Goal: Information Seeking & Learning: Understand process/instructions

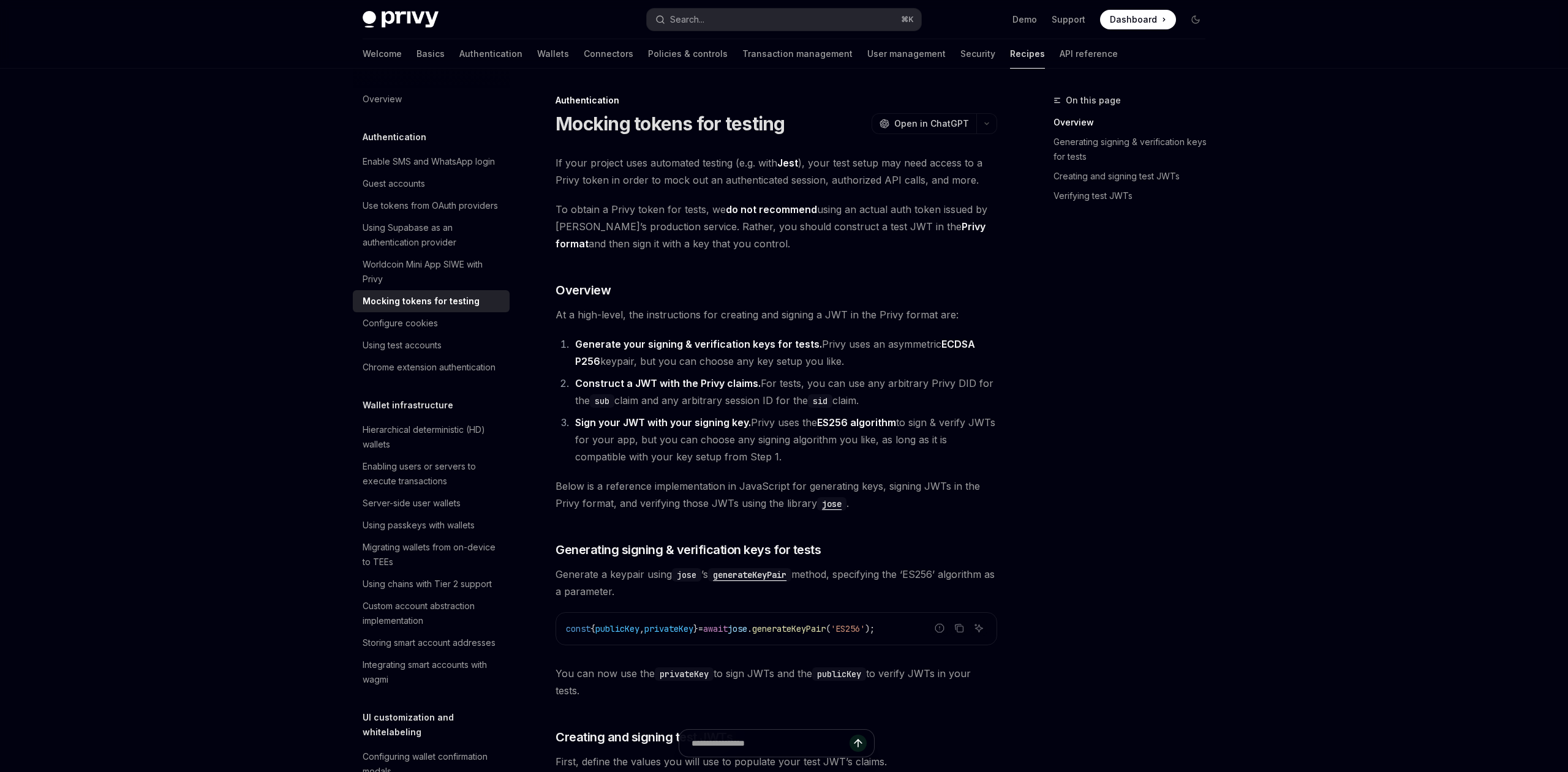
click at [1010, 53] on link "Recipes" at bounding box center [1027, 54] width 35 height 30
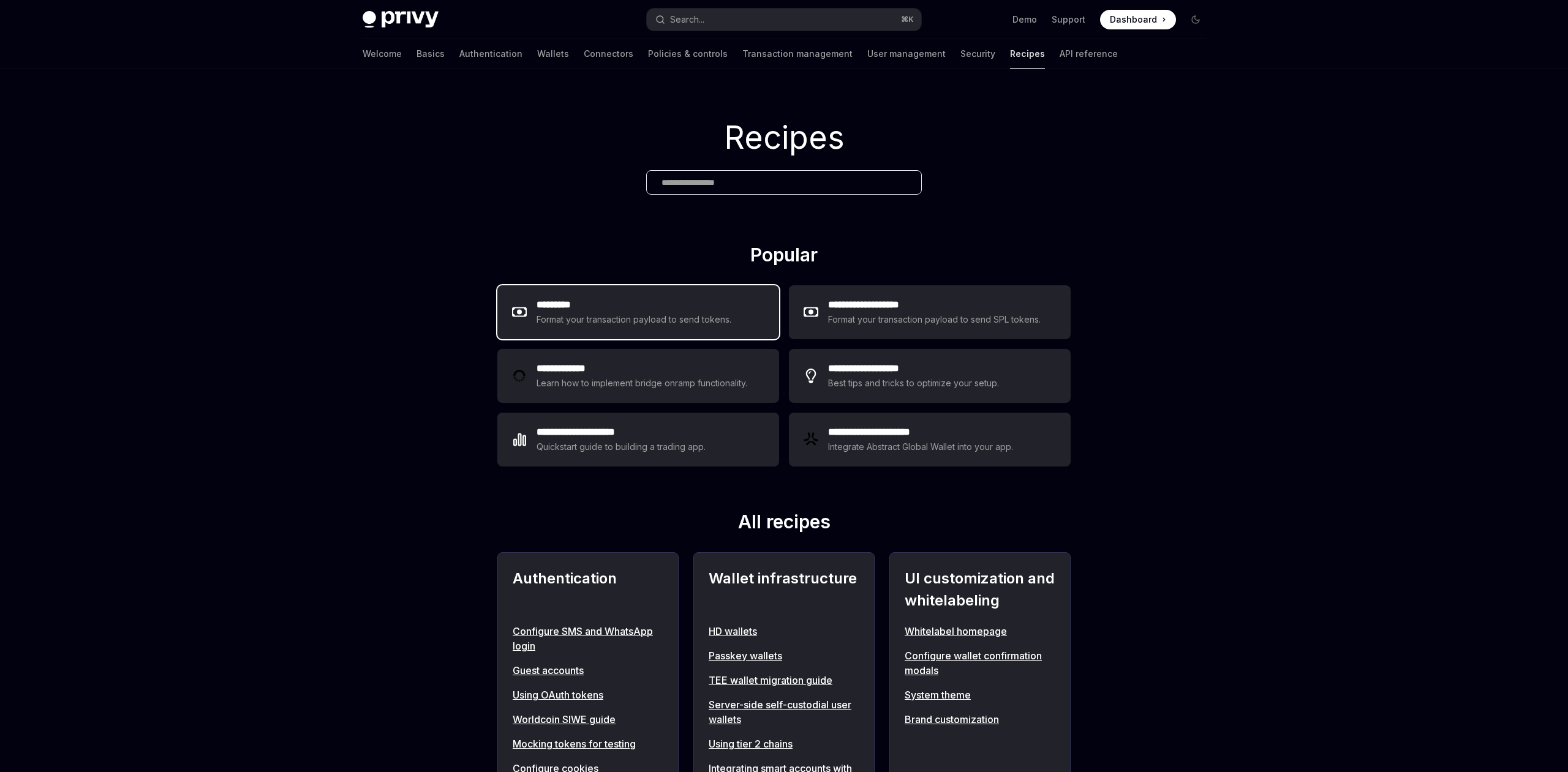
type textarea "*"
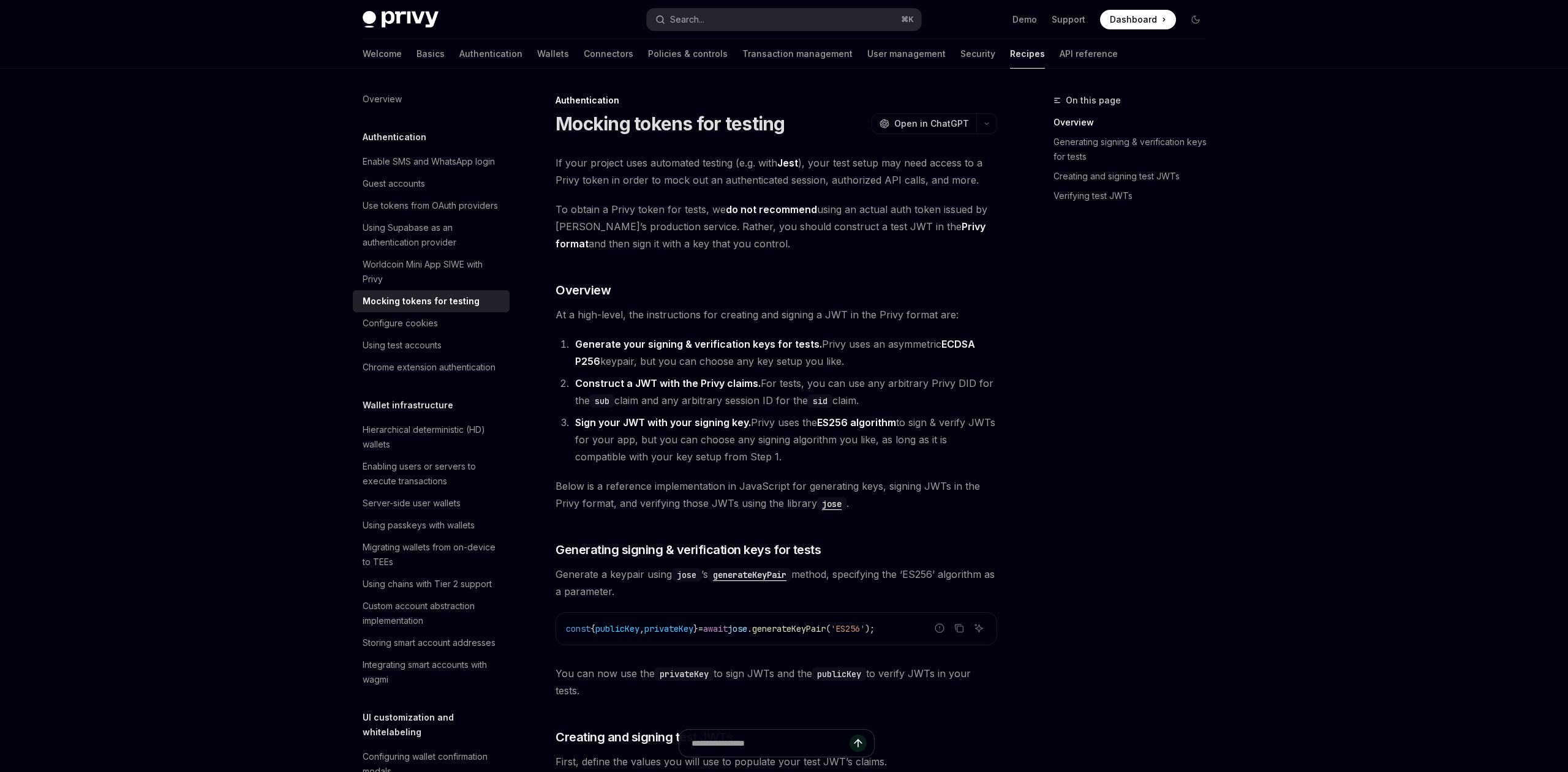
click at [401, 301] on div "Mocking tokens for testing" at bounding box center [421, 301] width 117 height 15
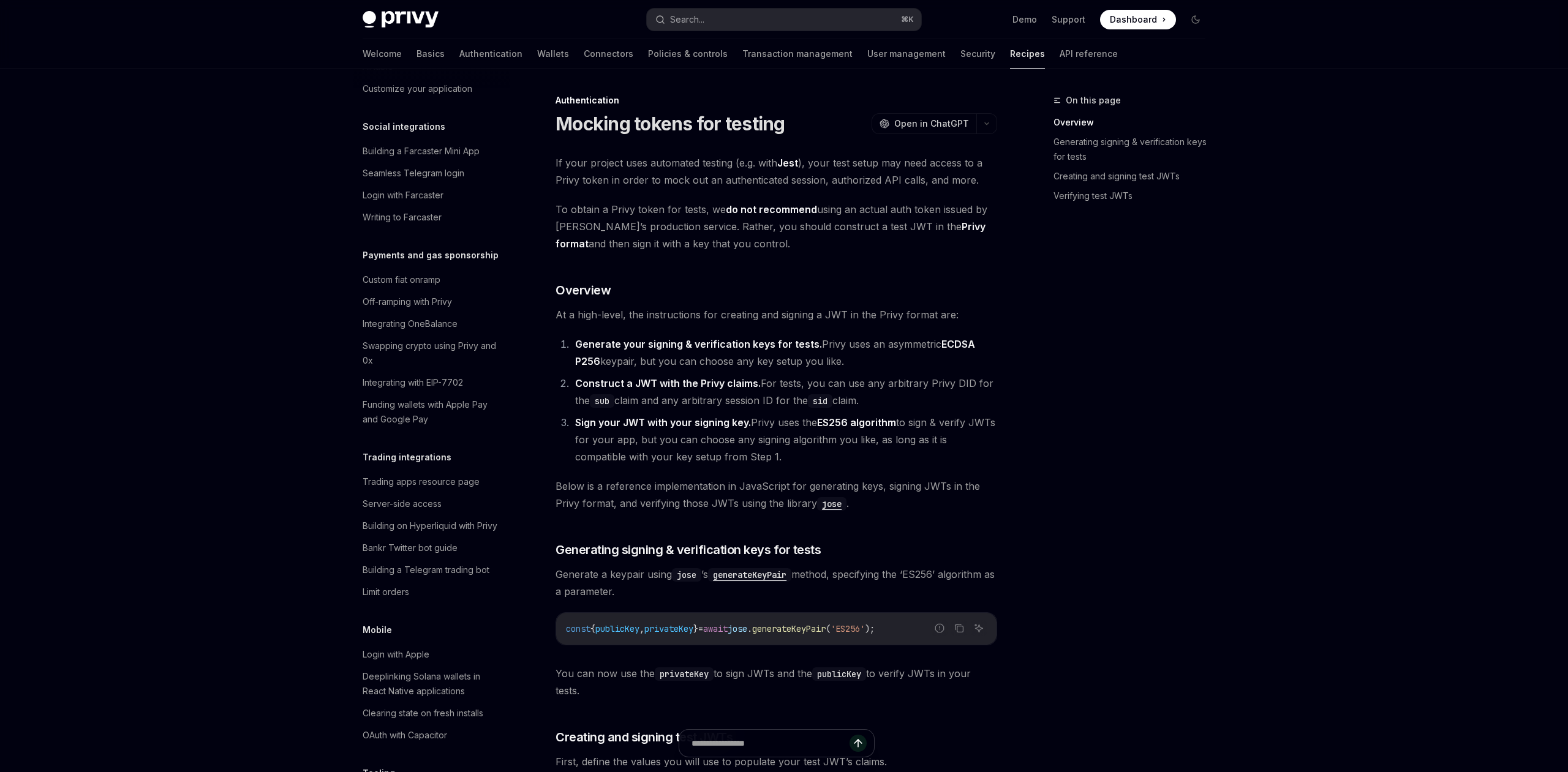
click at [942, 384] on li "Construct a JWT with the Privy claims. For tests, you can use any arbitrary Pri…" at bounding box center [784, 391] width 425 height 35
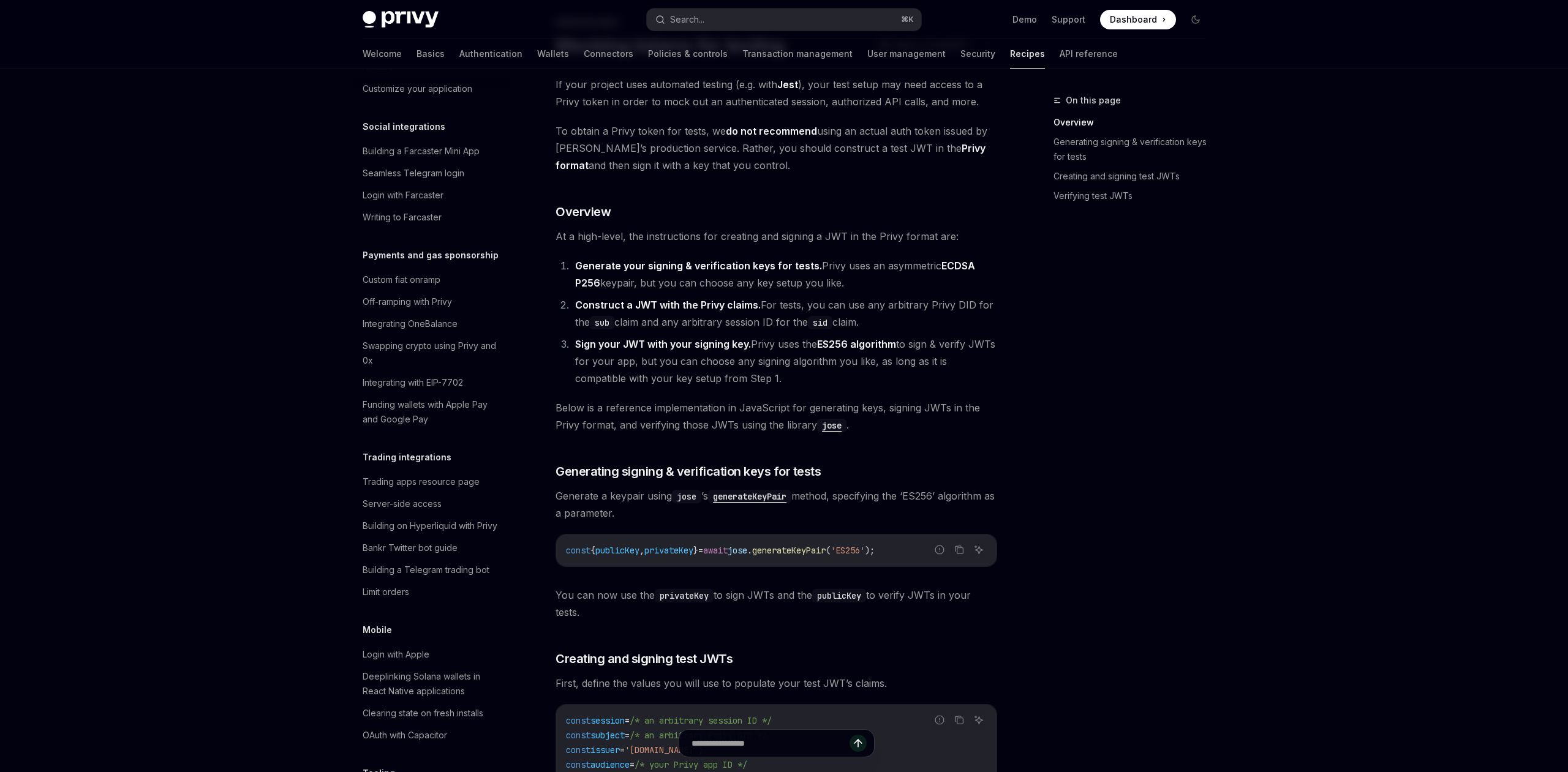
scroll to position [156, 0]
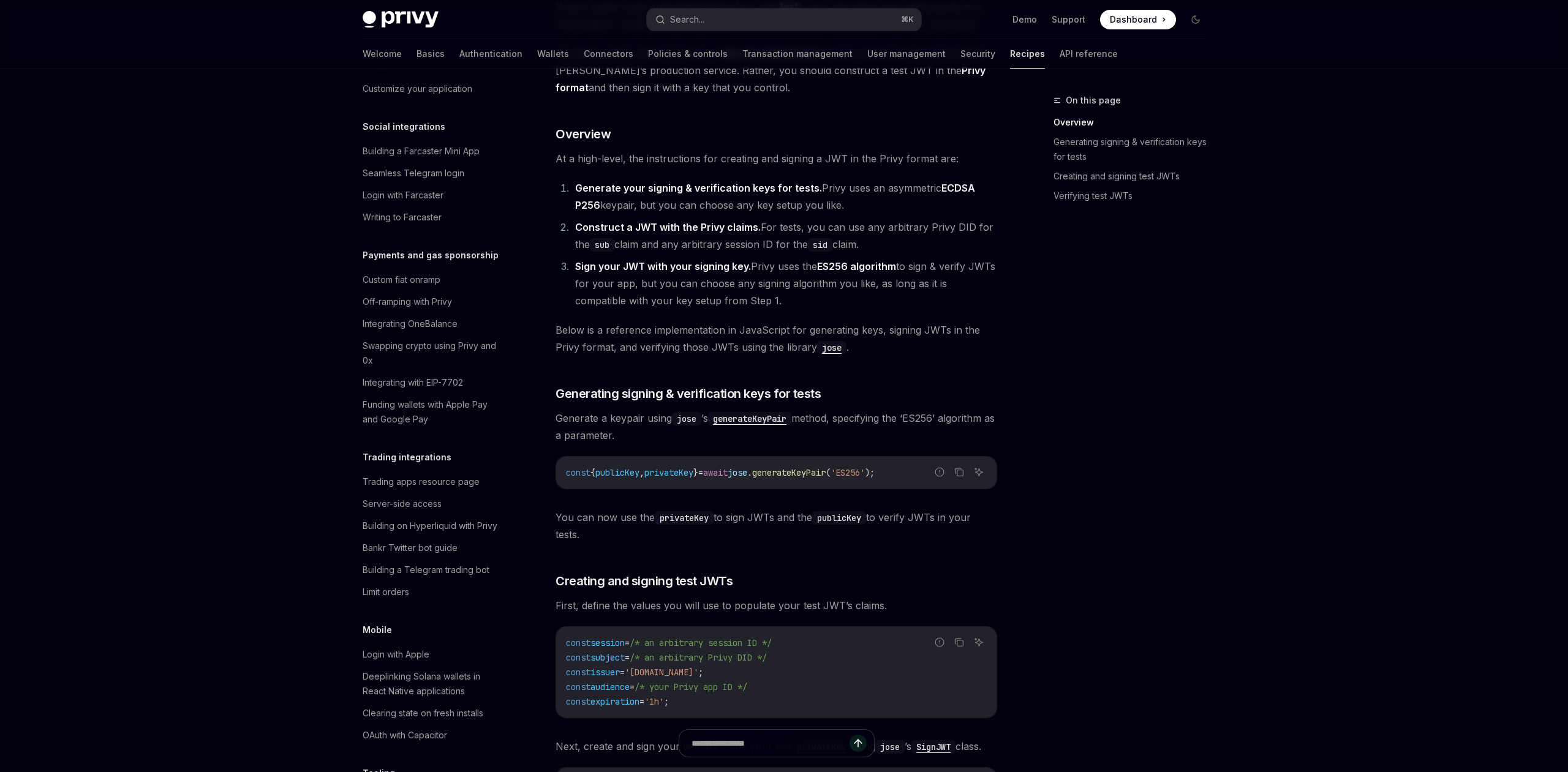
click at [1085, 124] on link "Overview" at bounding box center [1134, 123] width 162 height 20
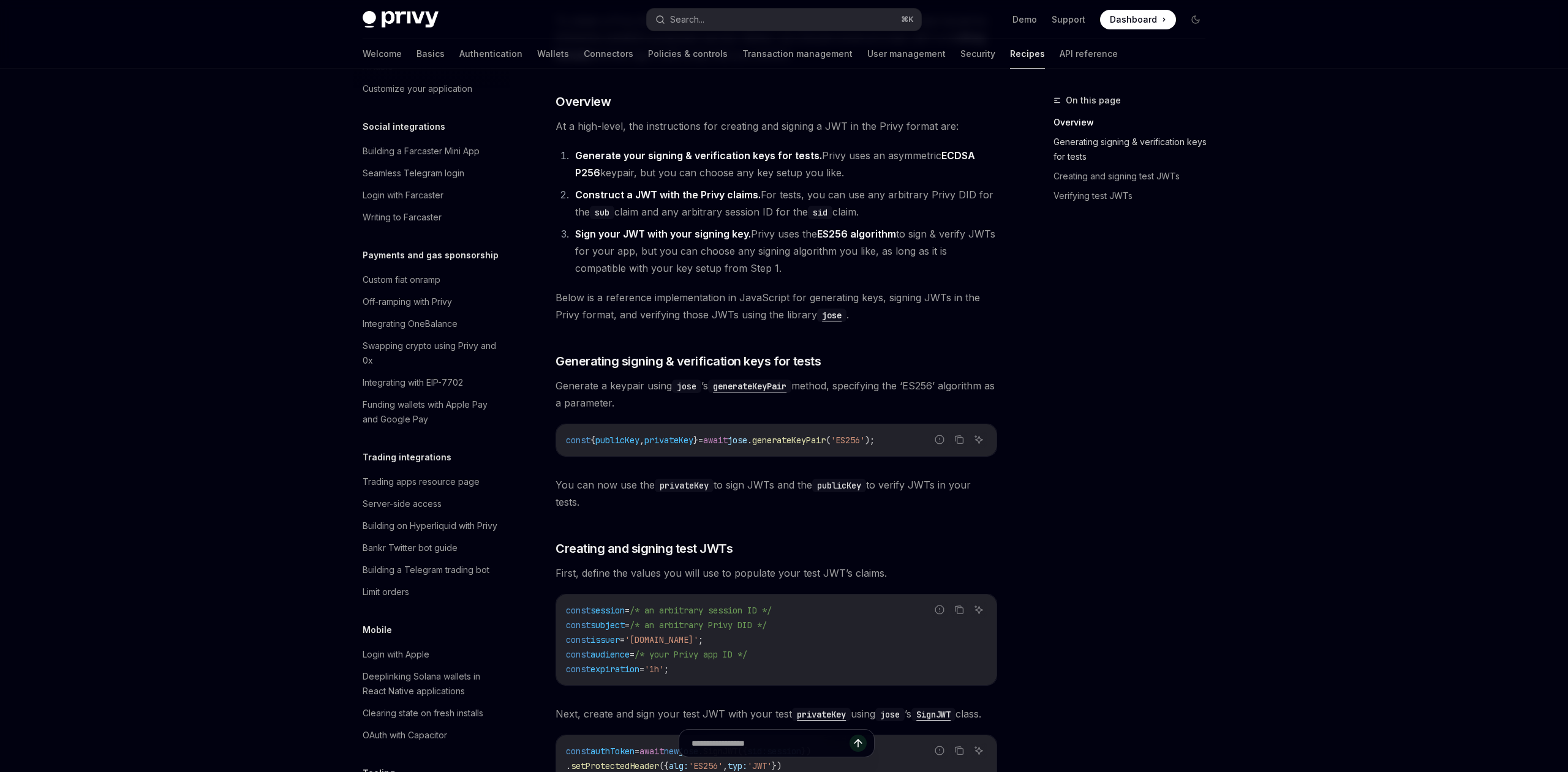
click at [1083, 147] on link "Generating signing & verification keys for tests" at bounding box center [1134, 149] width 162 height 35
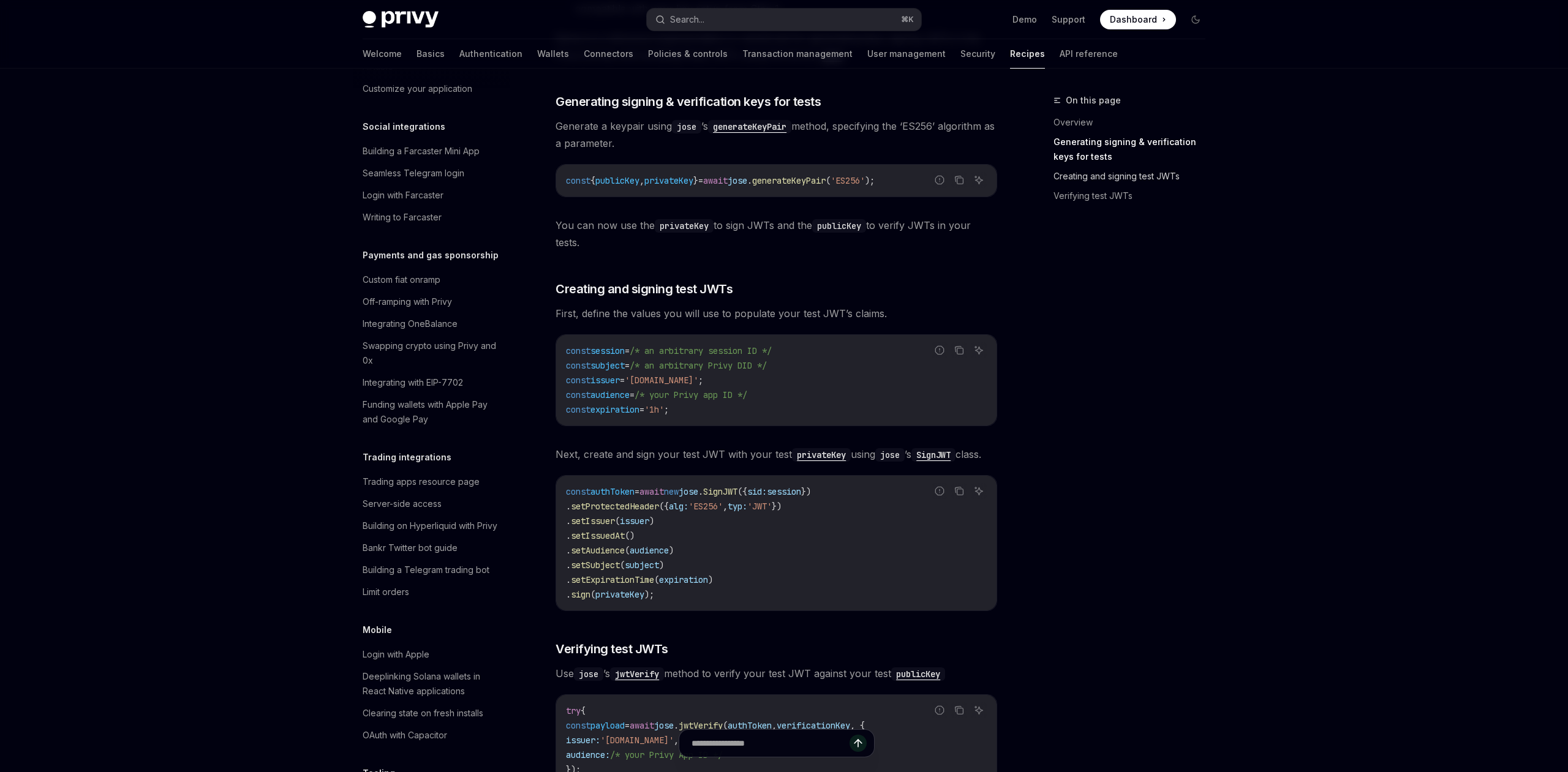
click at [1079, 180] on link "Creating and signing test JWTs" at bounding box center [1134, 176] width 162 height 20
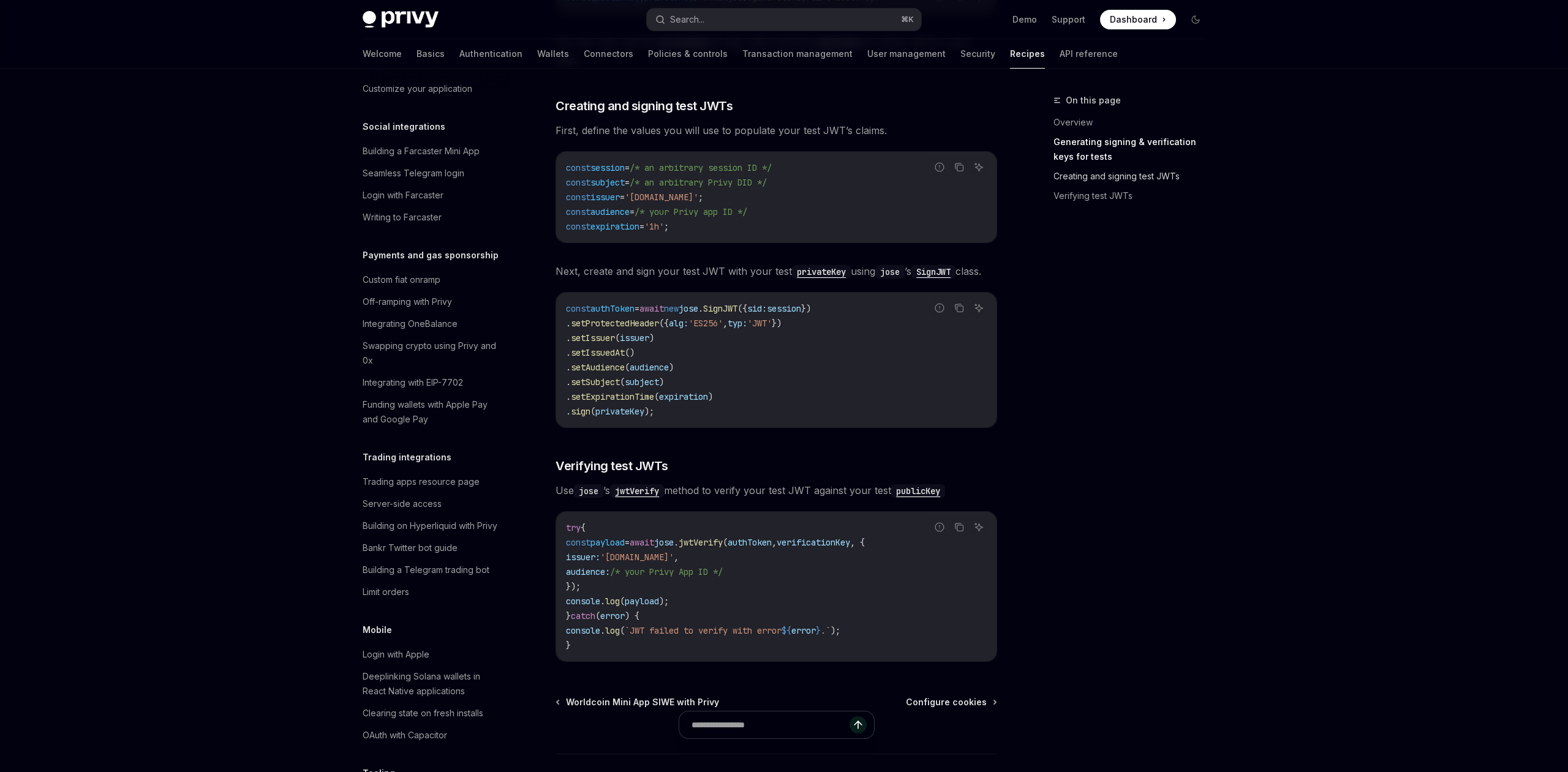
scroll to position [635, 0]
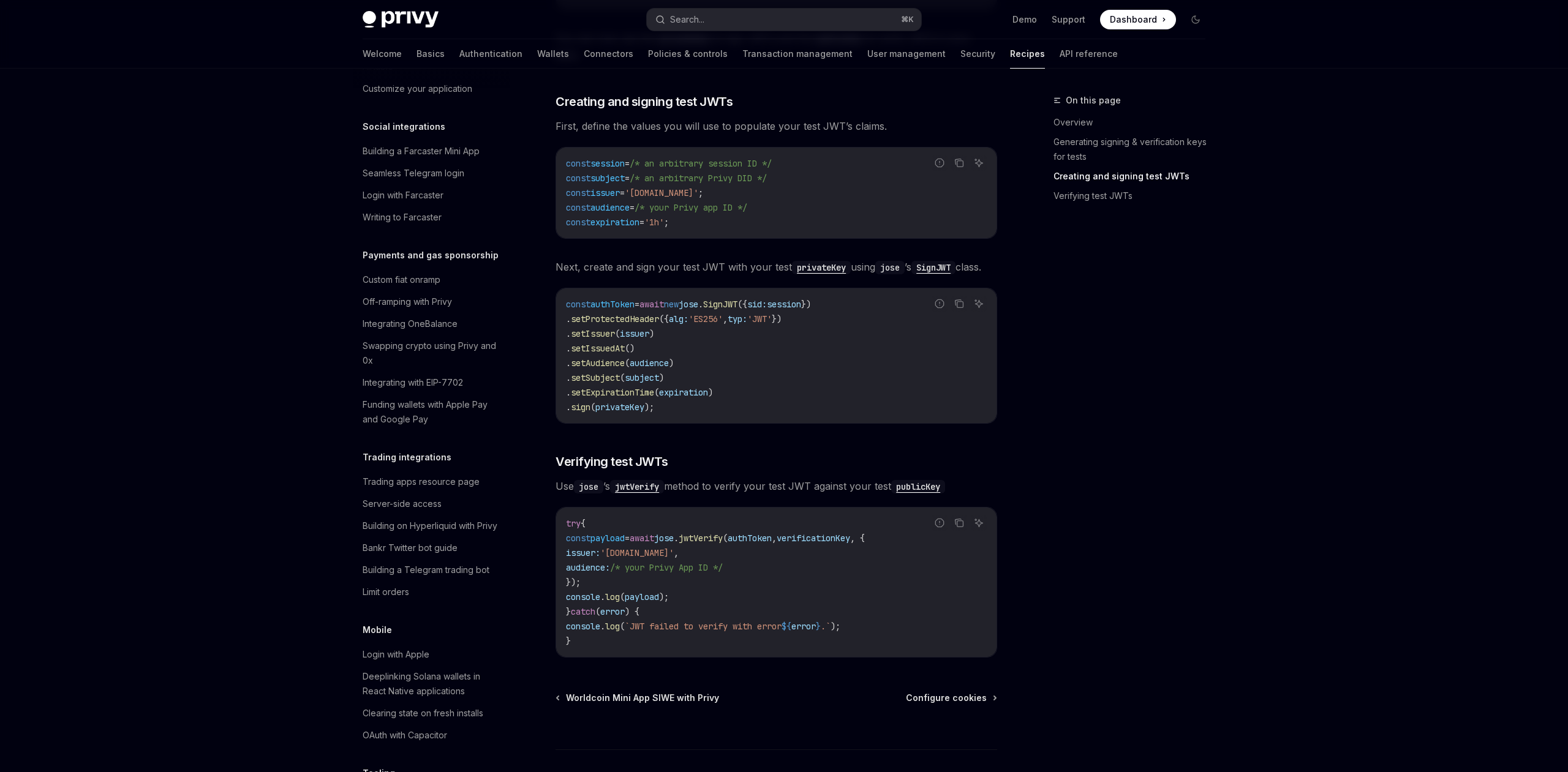
click at [1085, 207] on div "On this page Overview [PERSON_NAME] signing & verification keys for tests Creat…" at bounding box center [1134, 142] width 162 height 147
click at [1085, 200] on link "Verifying test JWTs" at bounding box center [1134, 196] width 162 height 20
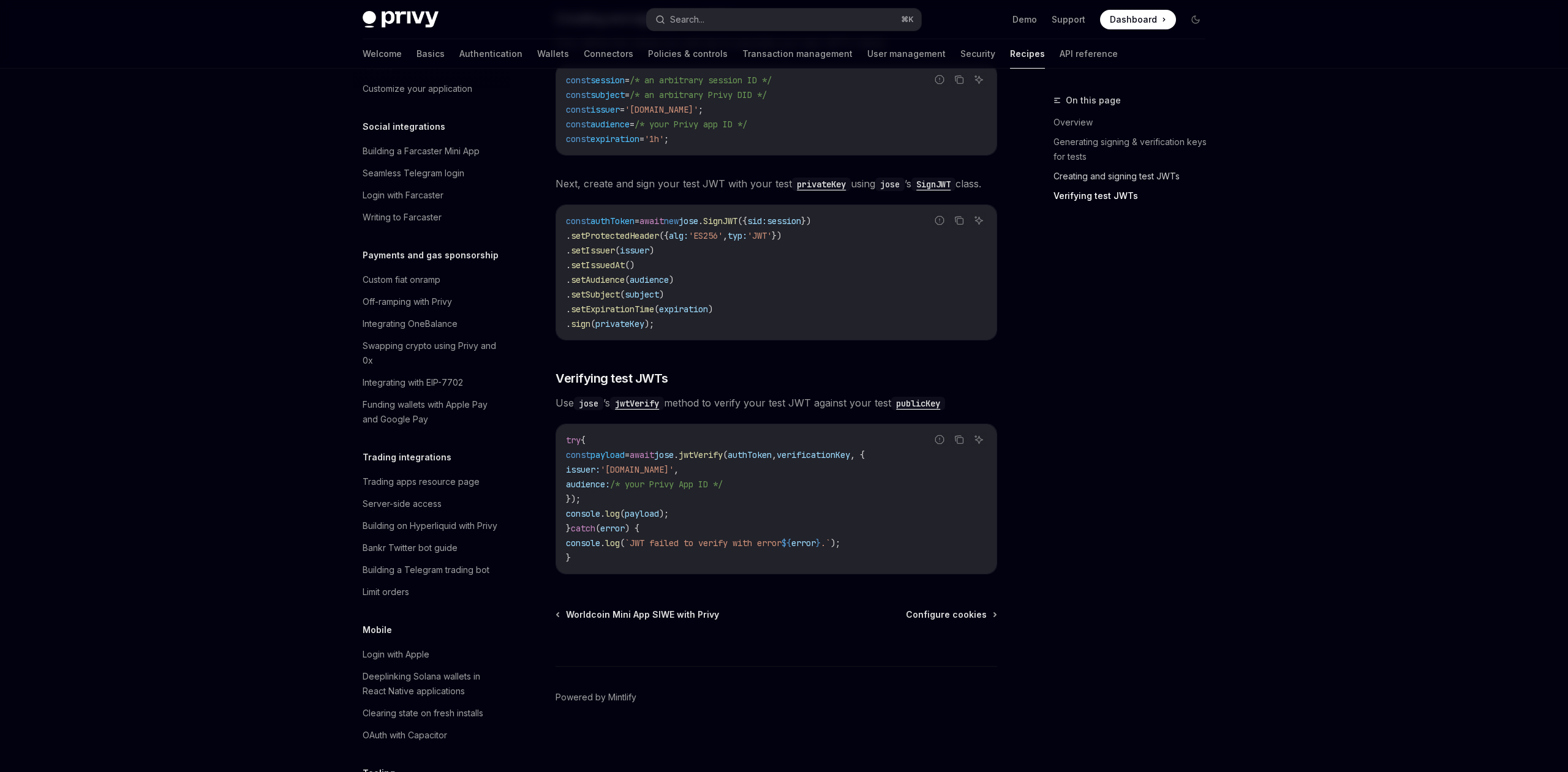
click at [1079, 176] on link "Creating and signing test JWTs" at bounding box center [1134, 176] width 162 height 20
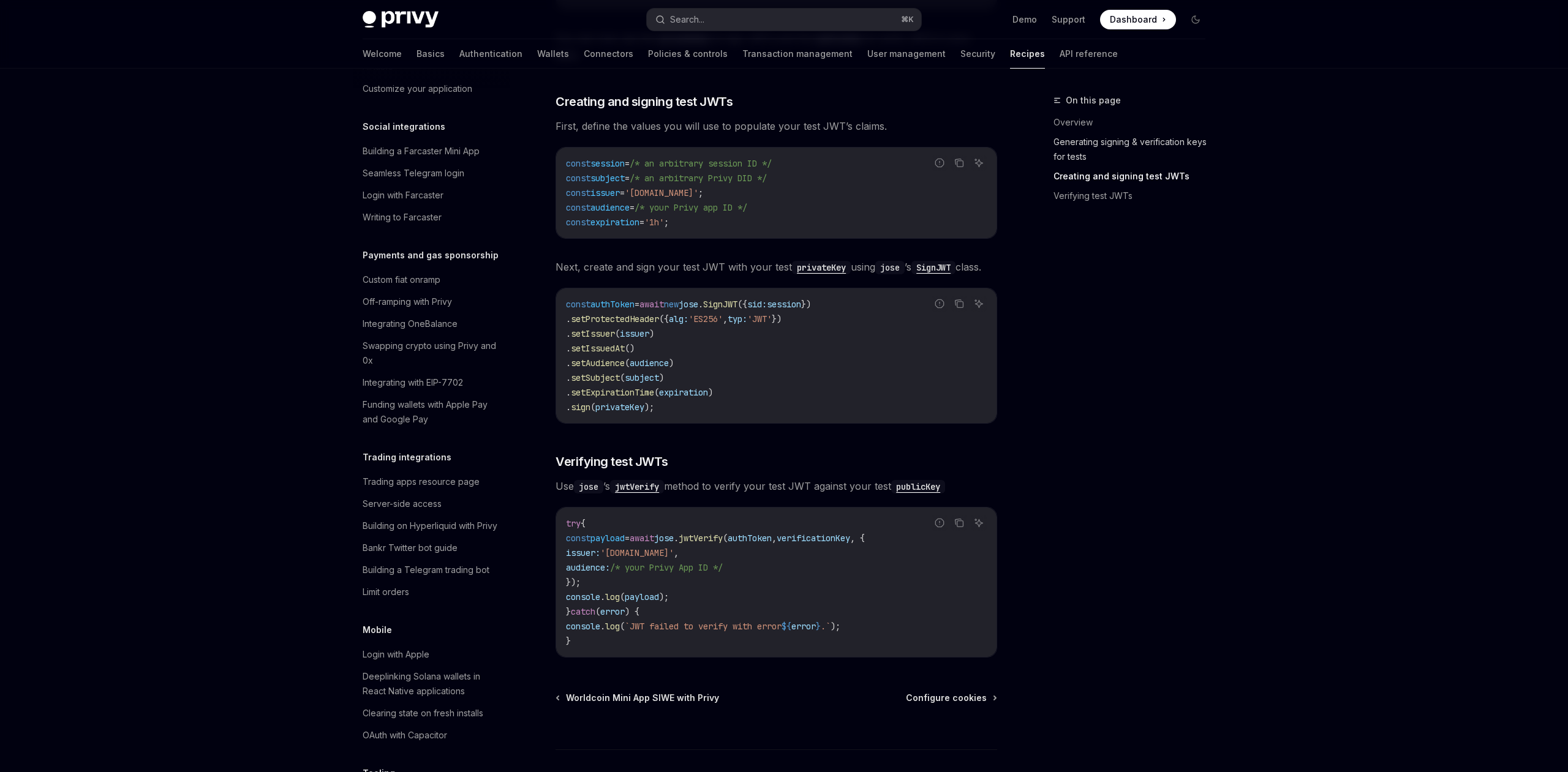
click at [1076, 161] on link "Generating signing & verification keys for tests" at bounding box center [1134, 149] width 162 height 35
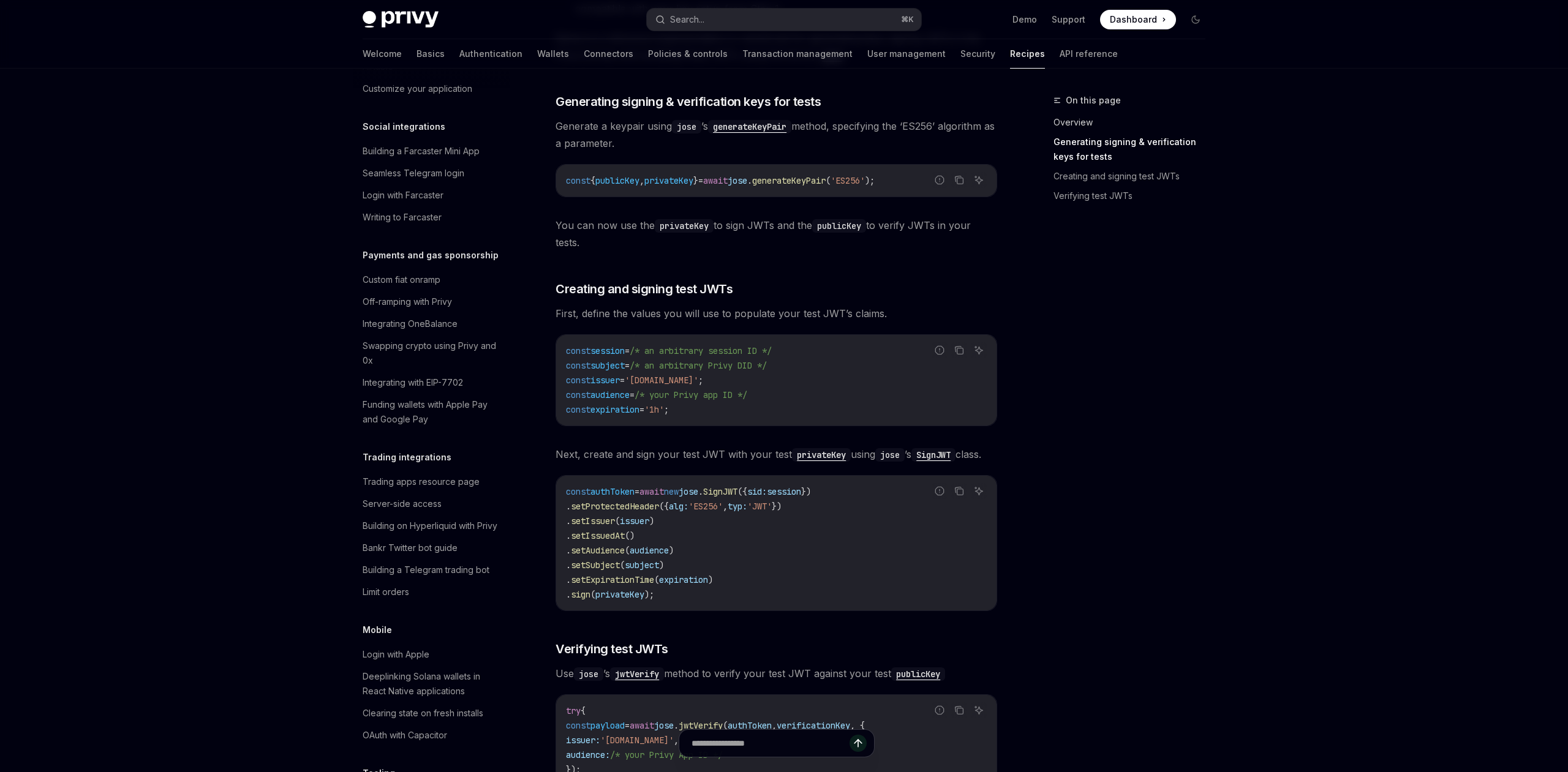
click at [1063, 114] on link "Overview" at bounding box center [1134, 123] width 162 height 20
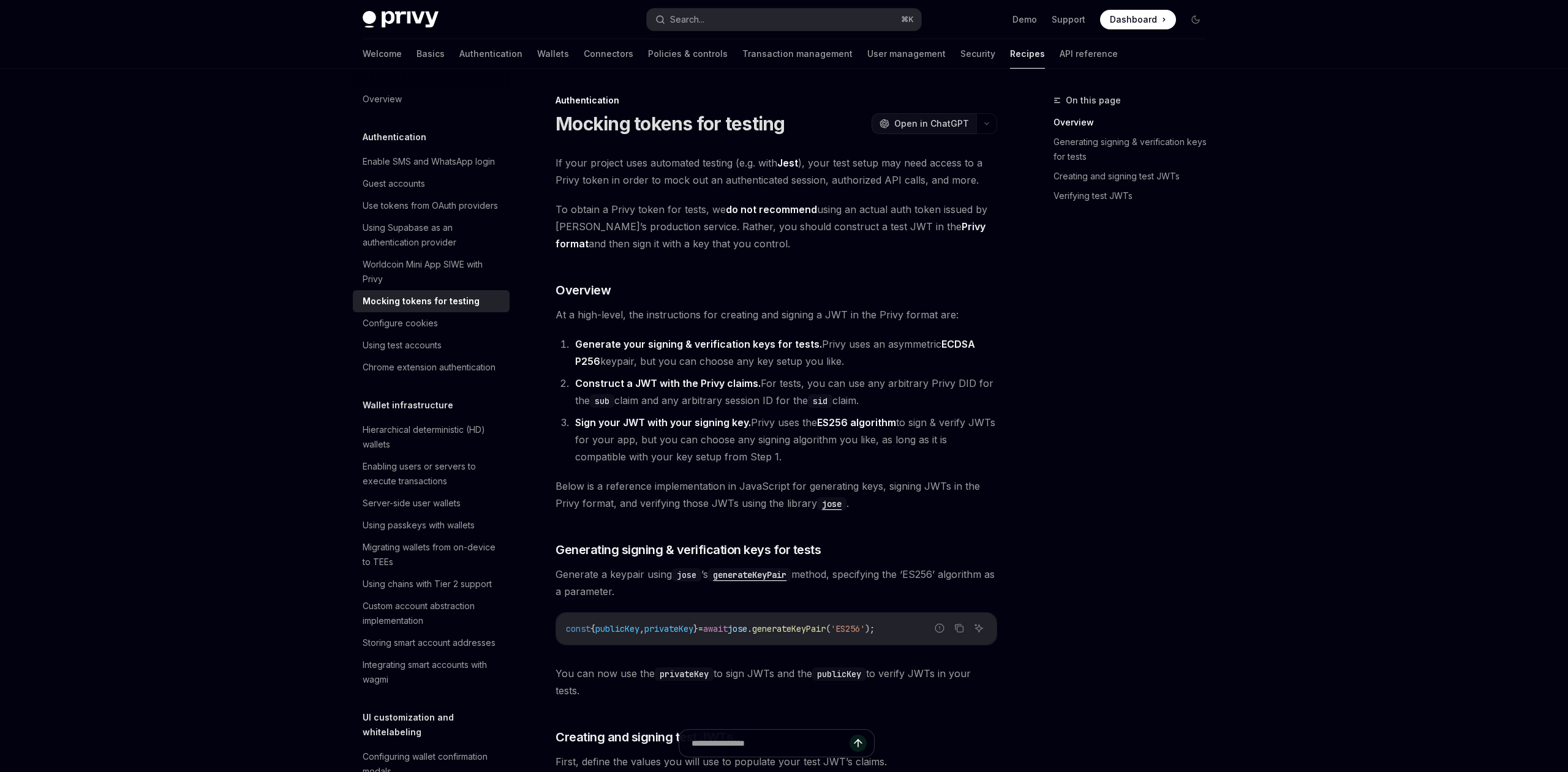
click at [939, 128] on span "Open in ChatGPT" at bounding box center [932, 123] width 75 height 12
click at [442, 279] on div "Worldcoin Mini App SIWE with Privy" at bounding box center [432, 272] width 140 height 30
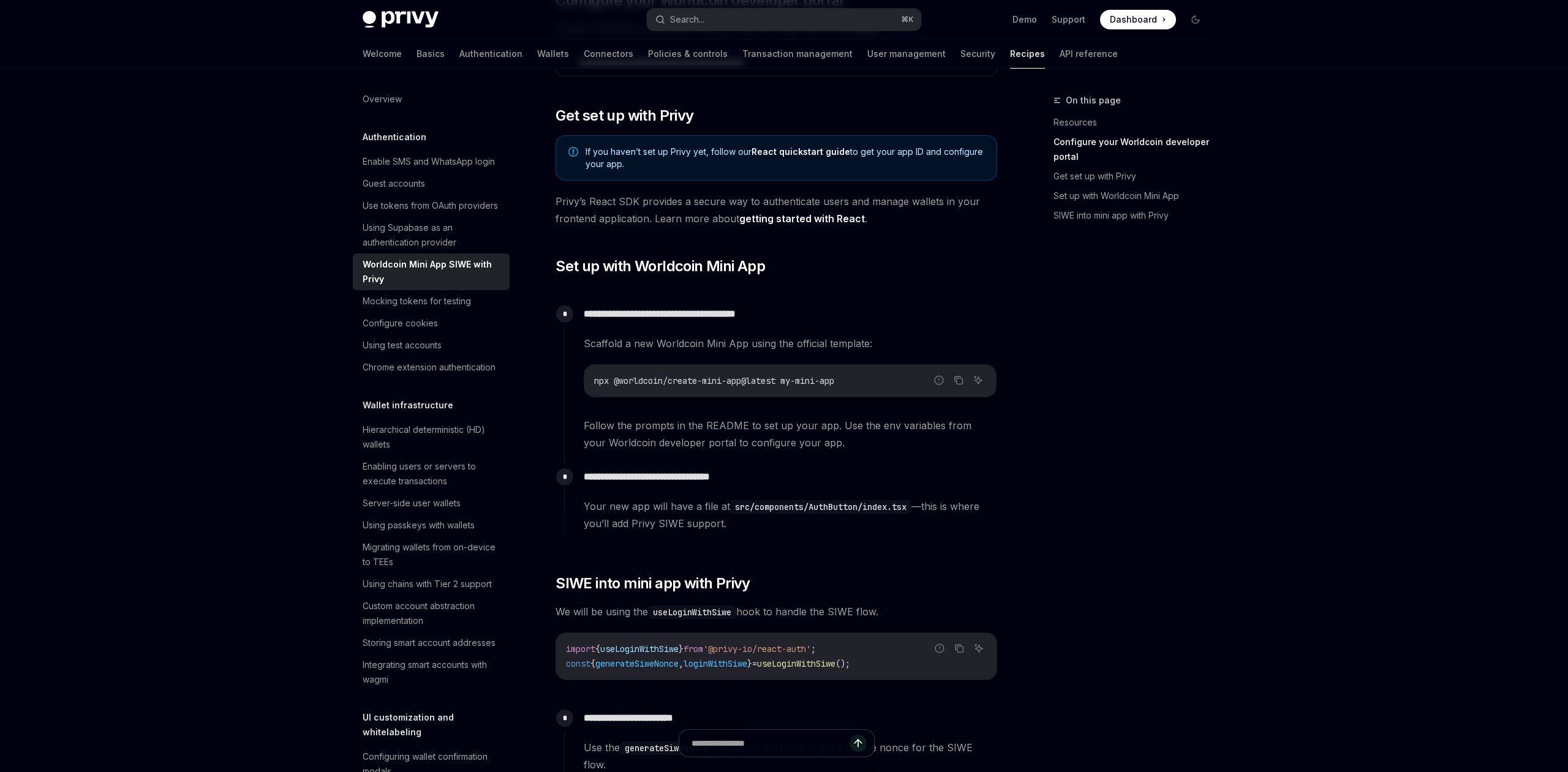
scroll to position [455, 0]
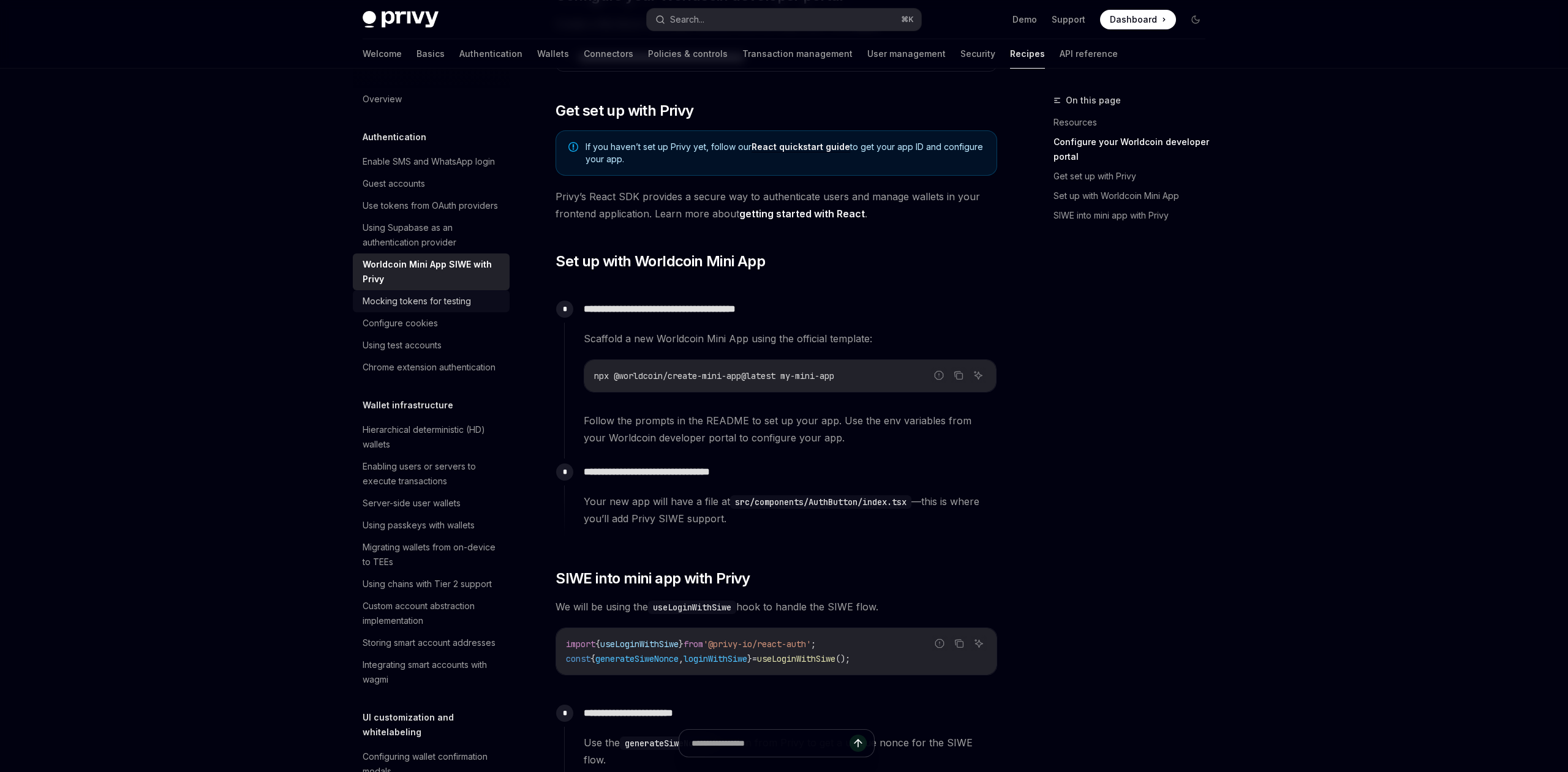
click at [438, 302] on div "Mocking tokens for testing" at bounding box center [417, 301] width 109 height 15
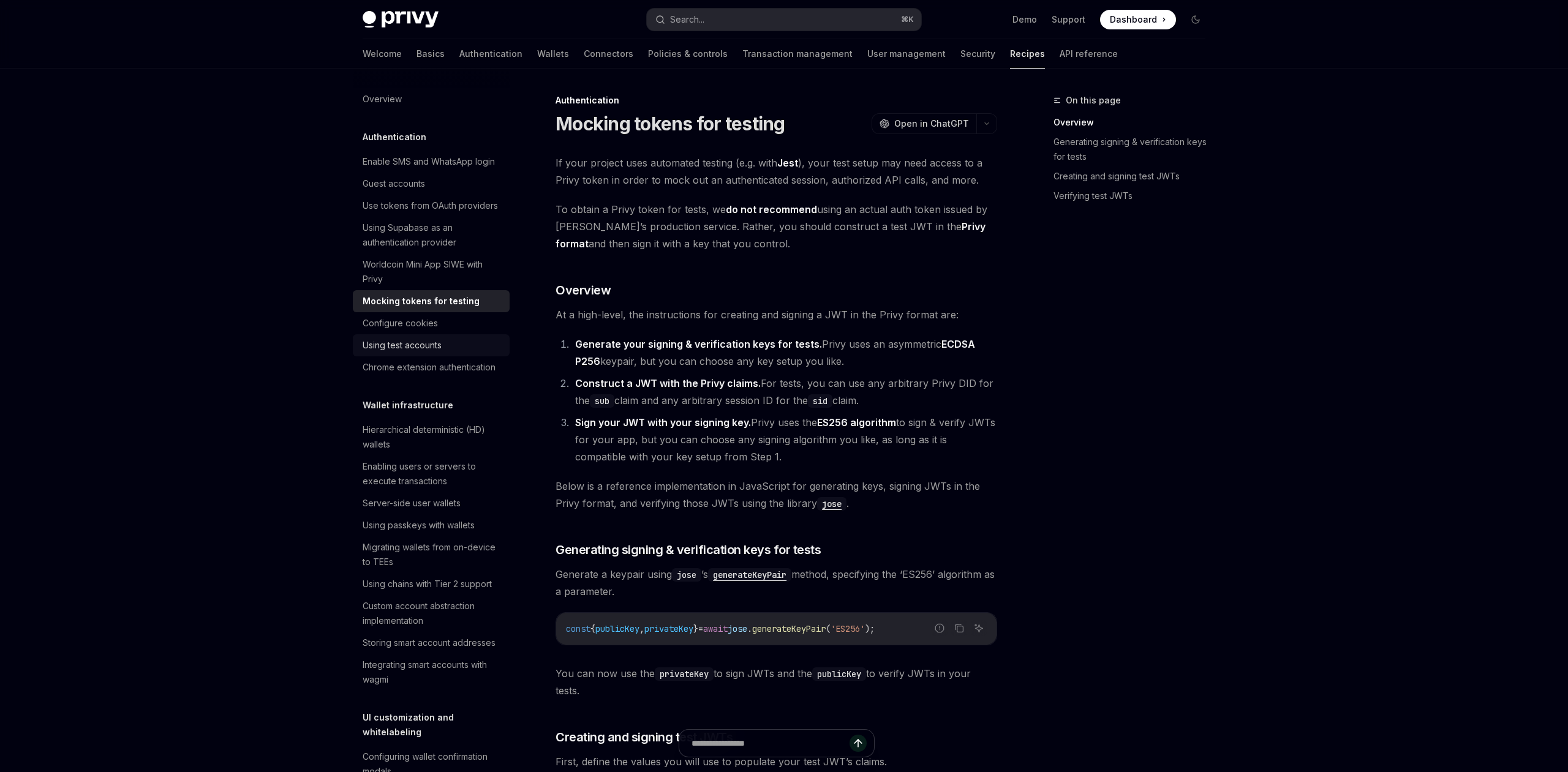
click at [386, 339] on div "Using test accounts" at bounding box center [402, 345] width 79 height 15
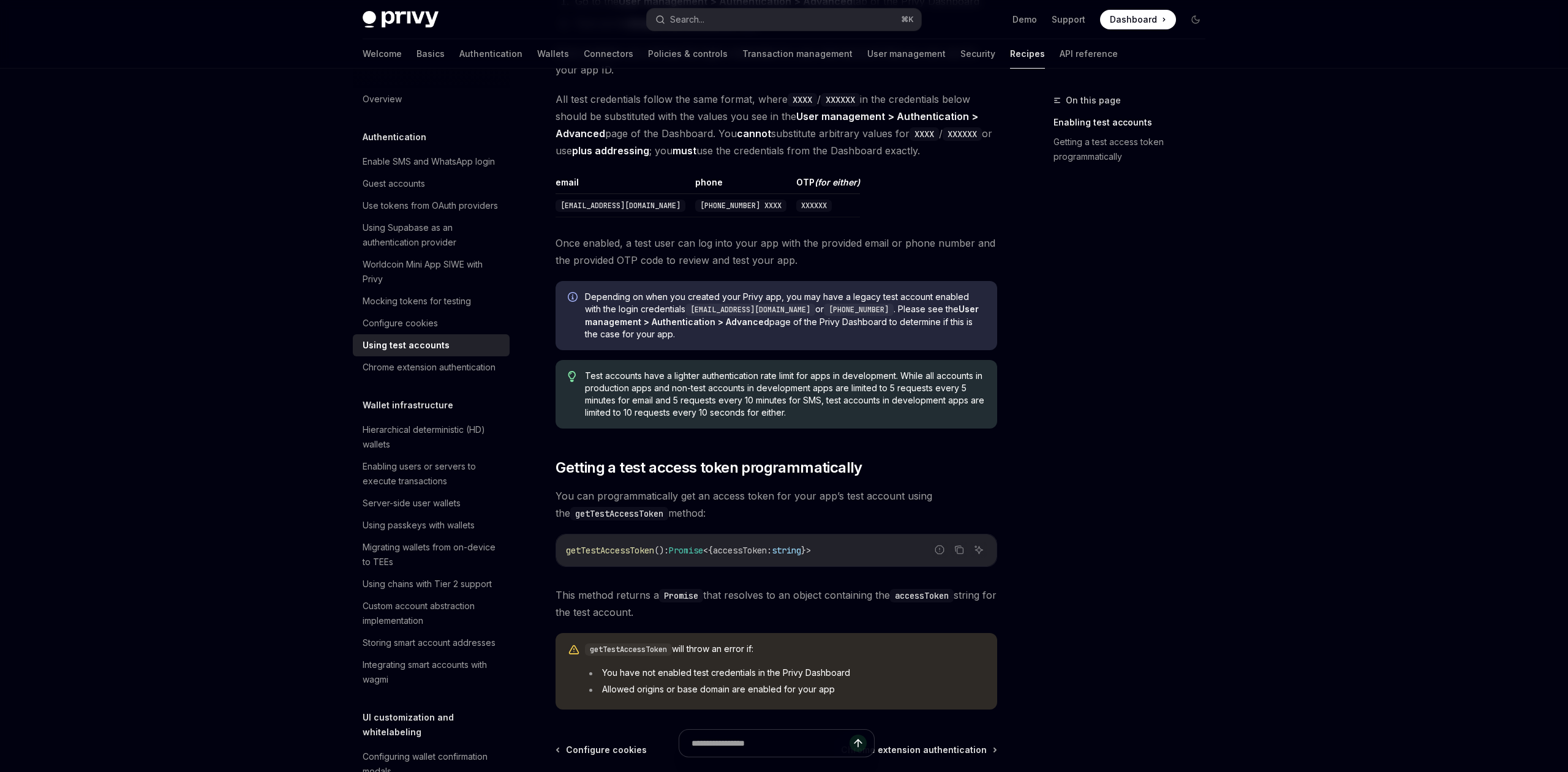
scroll to position [496, 0]
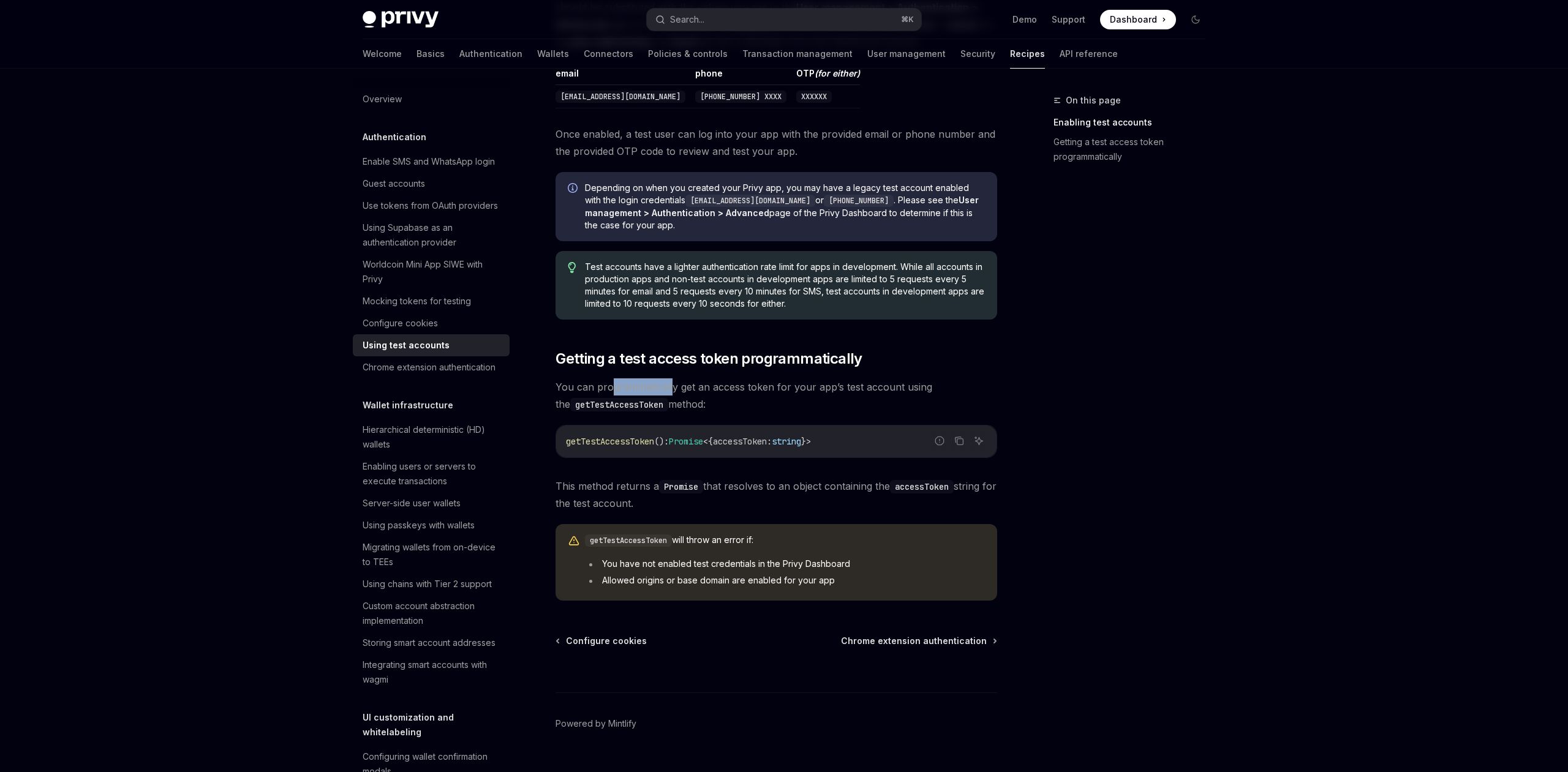
drag, startPoint x: 612, startPoint y: 385, endPoint x: 688, endPoint y: 388, distance: 76.1
click at [688, 388] on span "You can programmatically get an access token for your app’s test account using …" at bounding box center [777, 396] width 442 height 35
click at [405, 363] on div "Chrome extension authentication" at bounding box center [429, 367] width 133 height 15
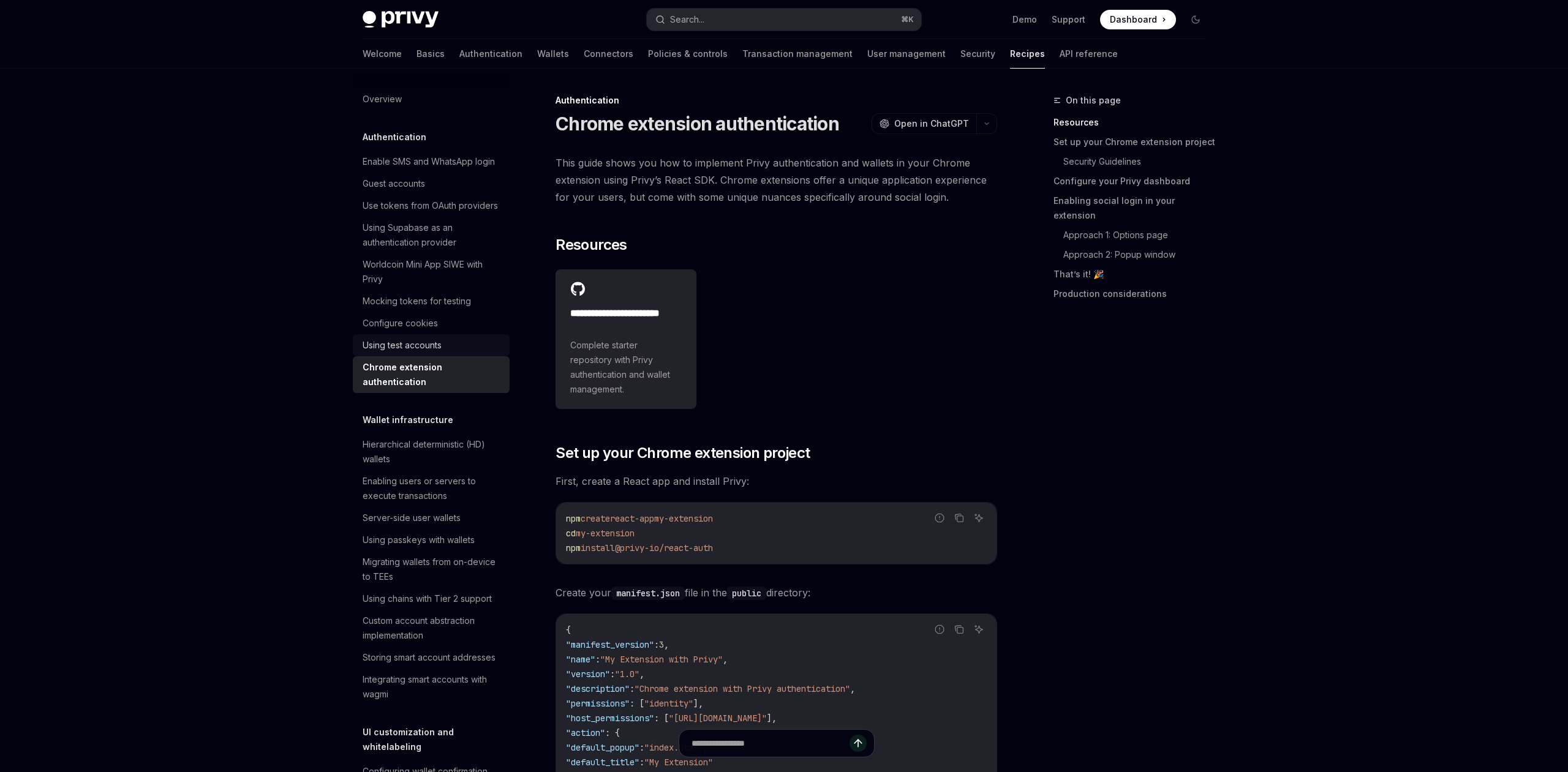
click at [413, 353] on link "Using test accounts" at bounding box center [431, 345] width 157 height 22
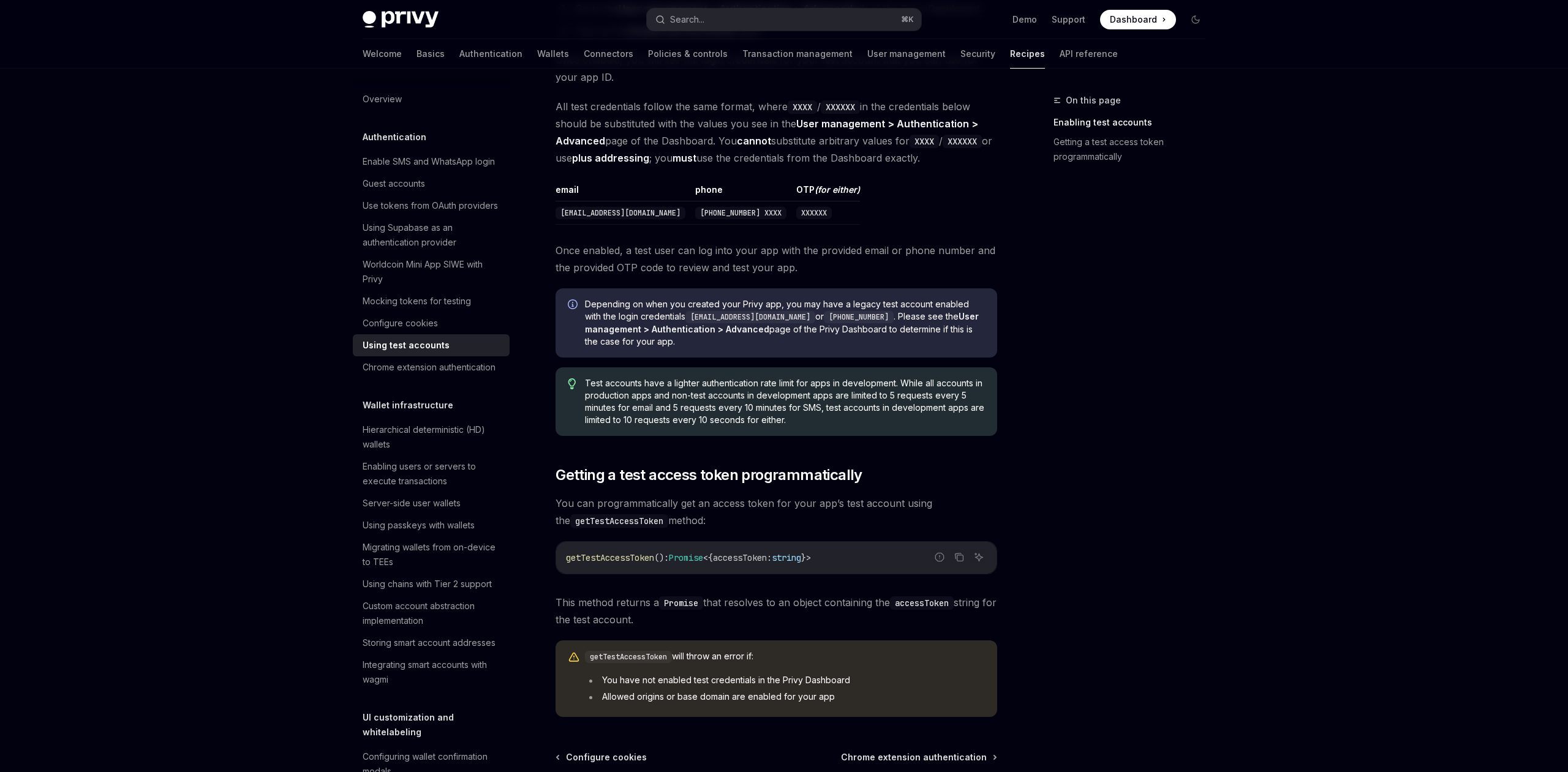
scroll to position [521, 0]
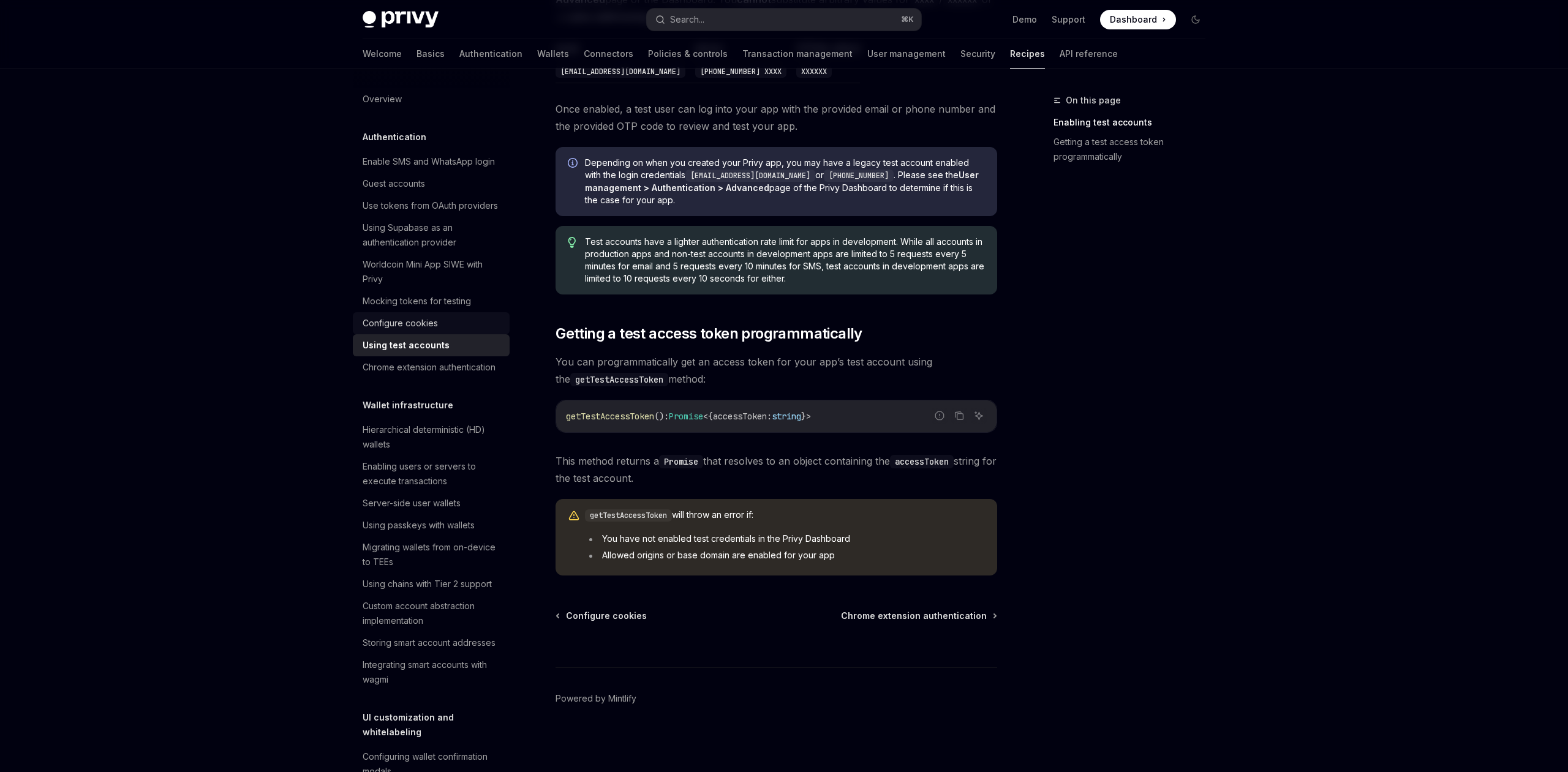
click at [454, 321] on div "Configure cookies" at bounding box center [432, 323] width 140 height 15
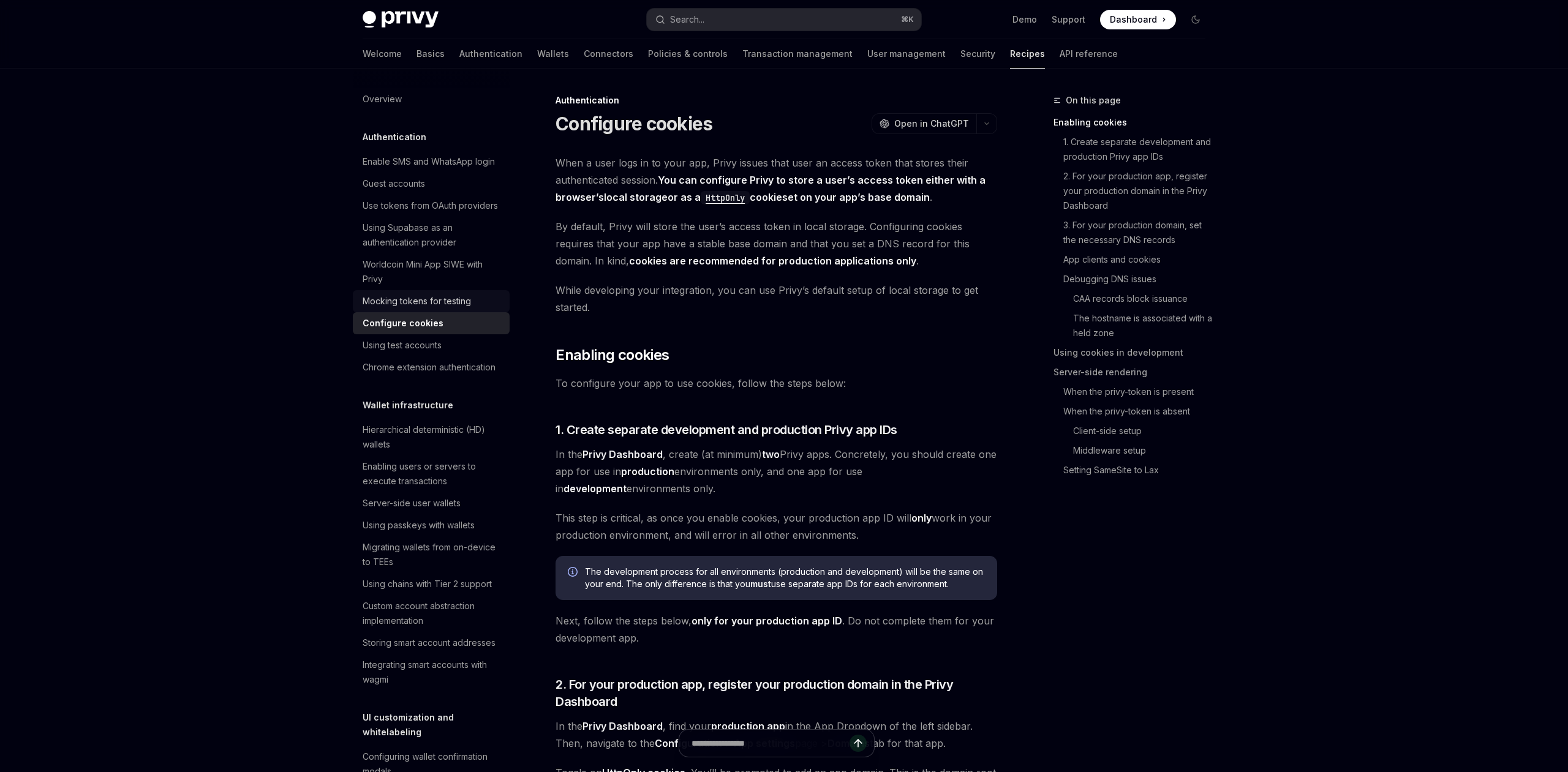
click at [454, 310] on link "Mocking tokens for testing" at bounding box center [431, 301] width 157 height 22
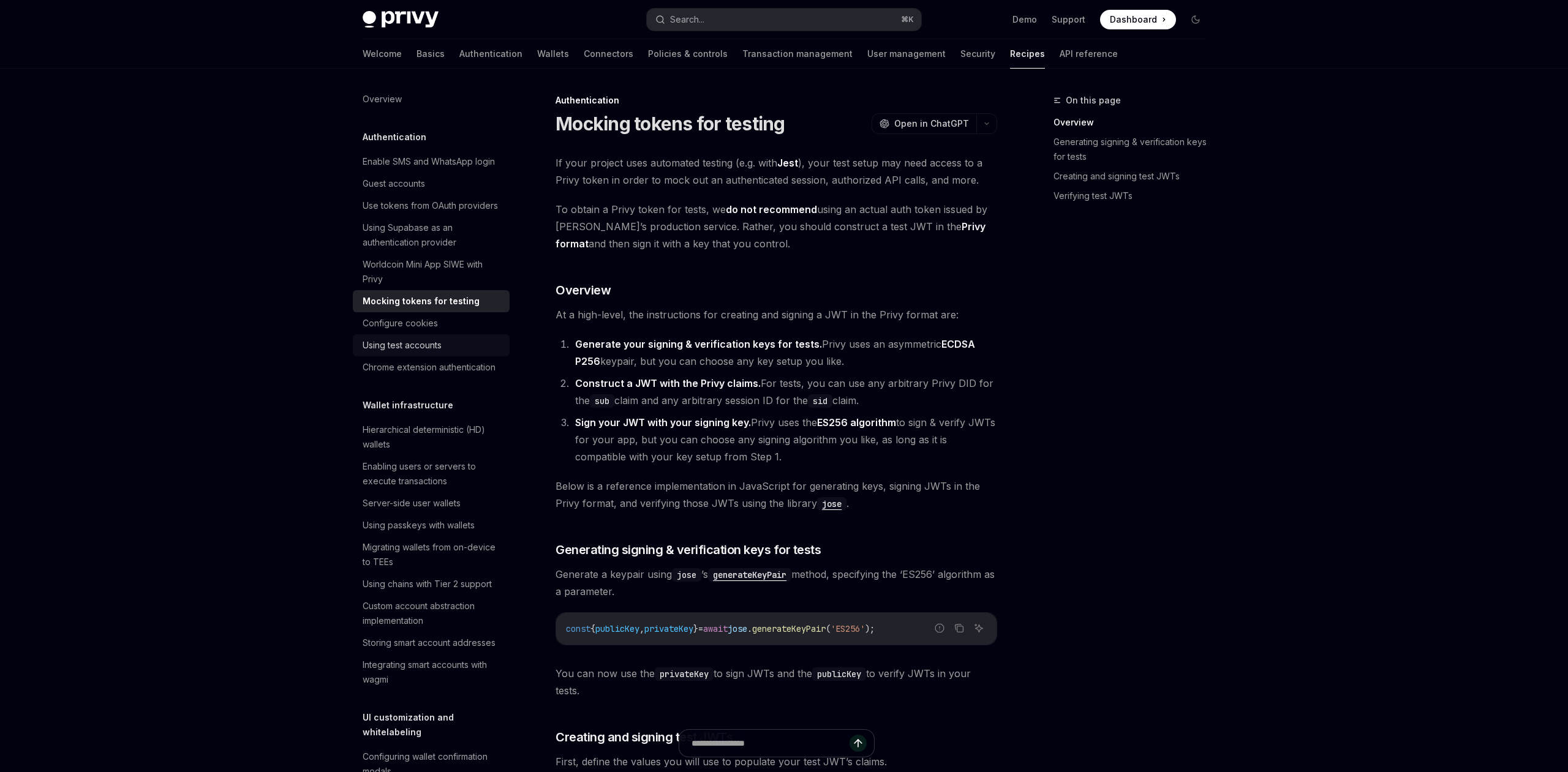
click at [416, 352] on div "Using test accounts" at bounding box center [402, 345] width 79 height 15
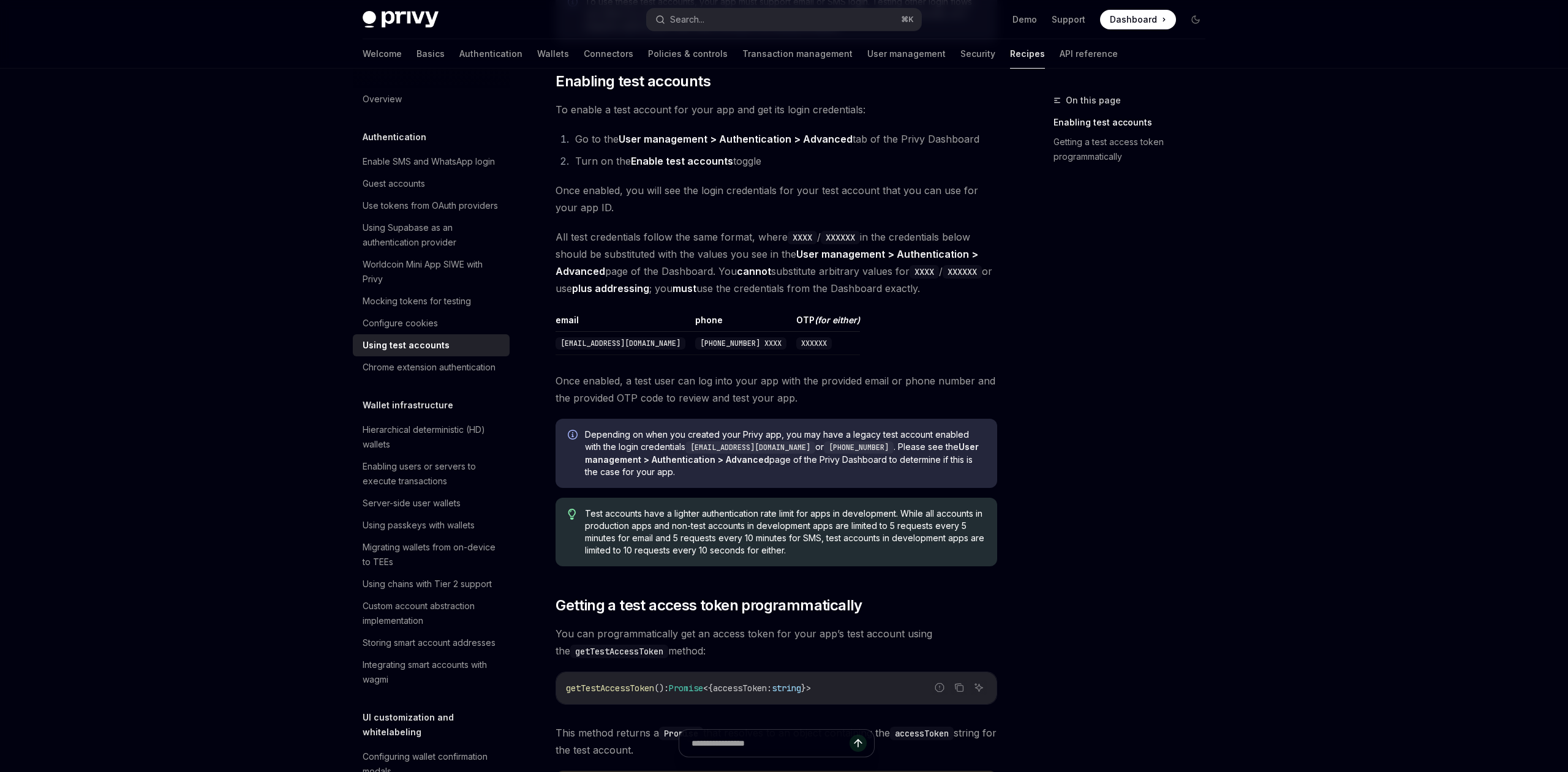
scroll to position [396, 0]
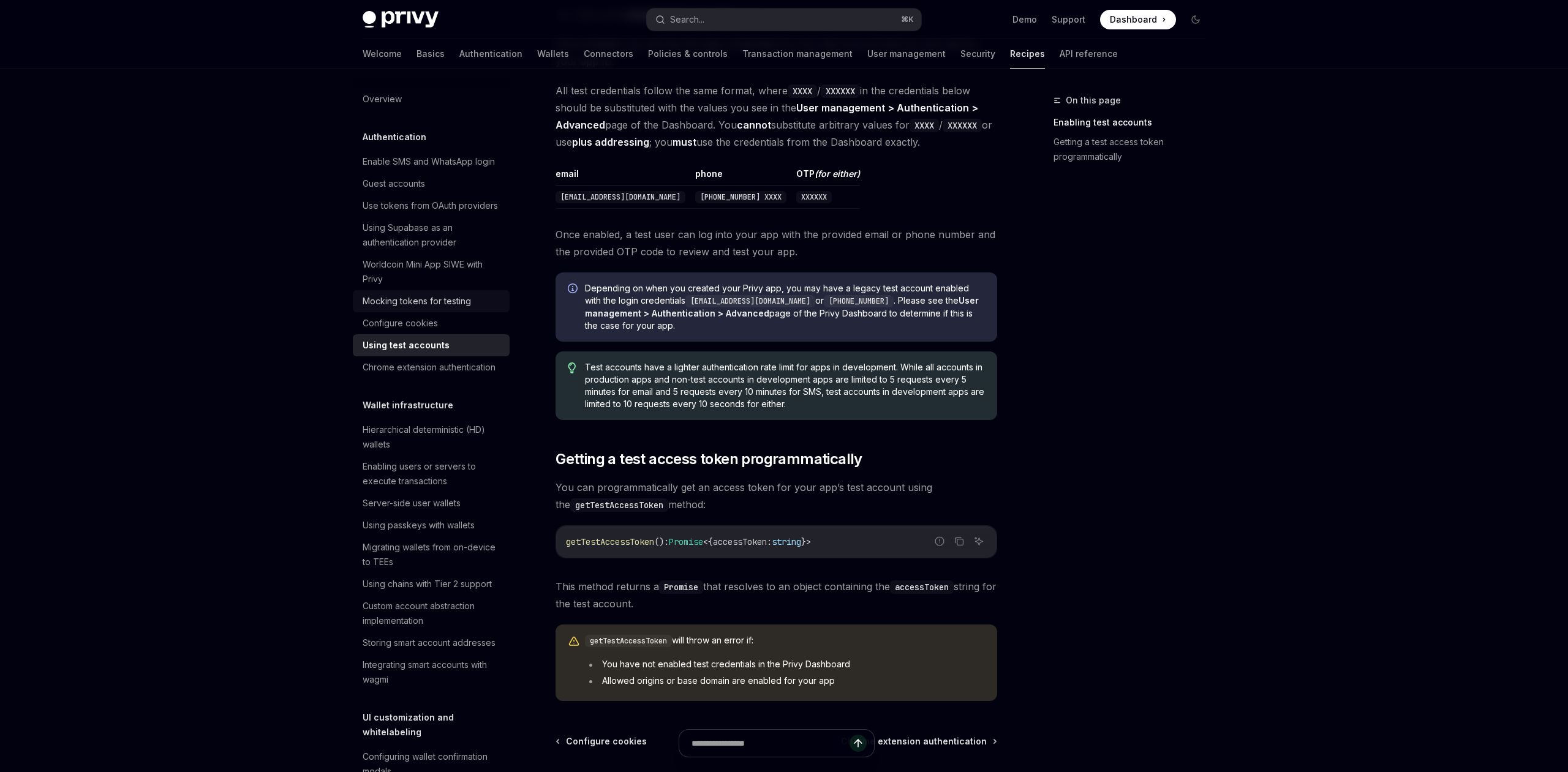
click at [406, 300] on div "Mocking tokens for testing" at bounding box center [417, 301] width 109 height 15
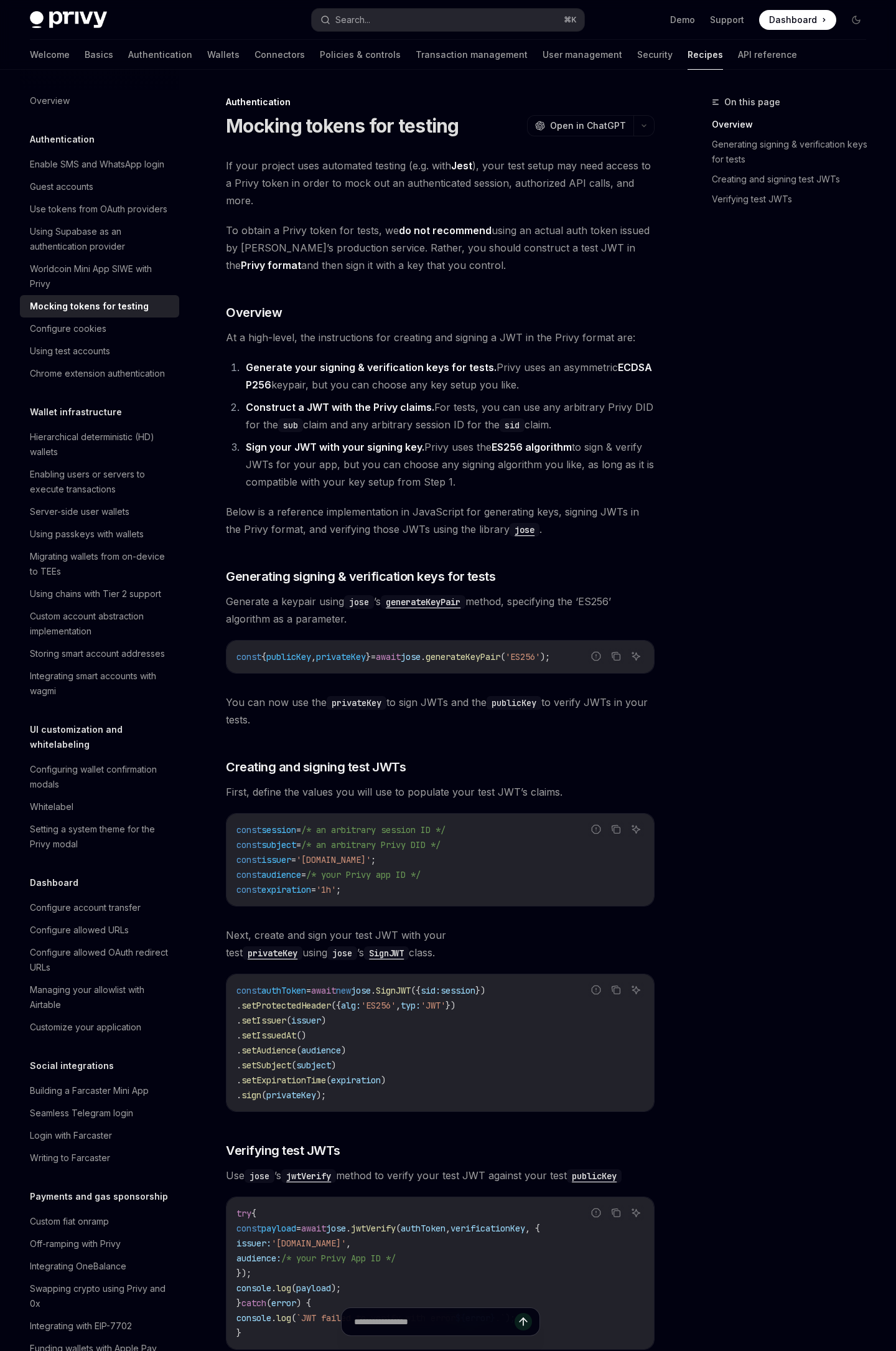
type textarea "*"
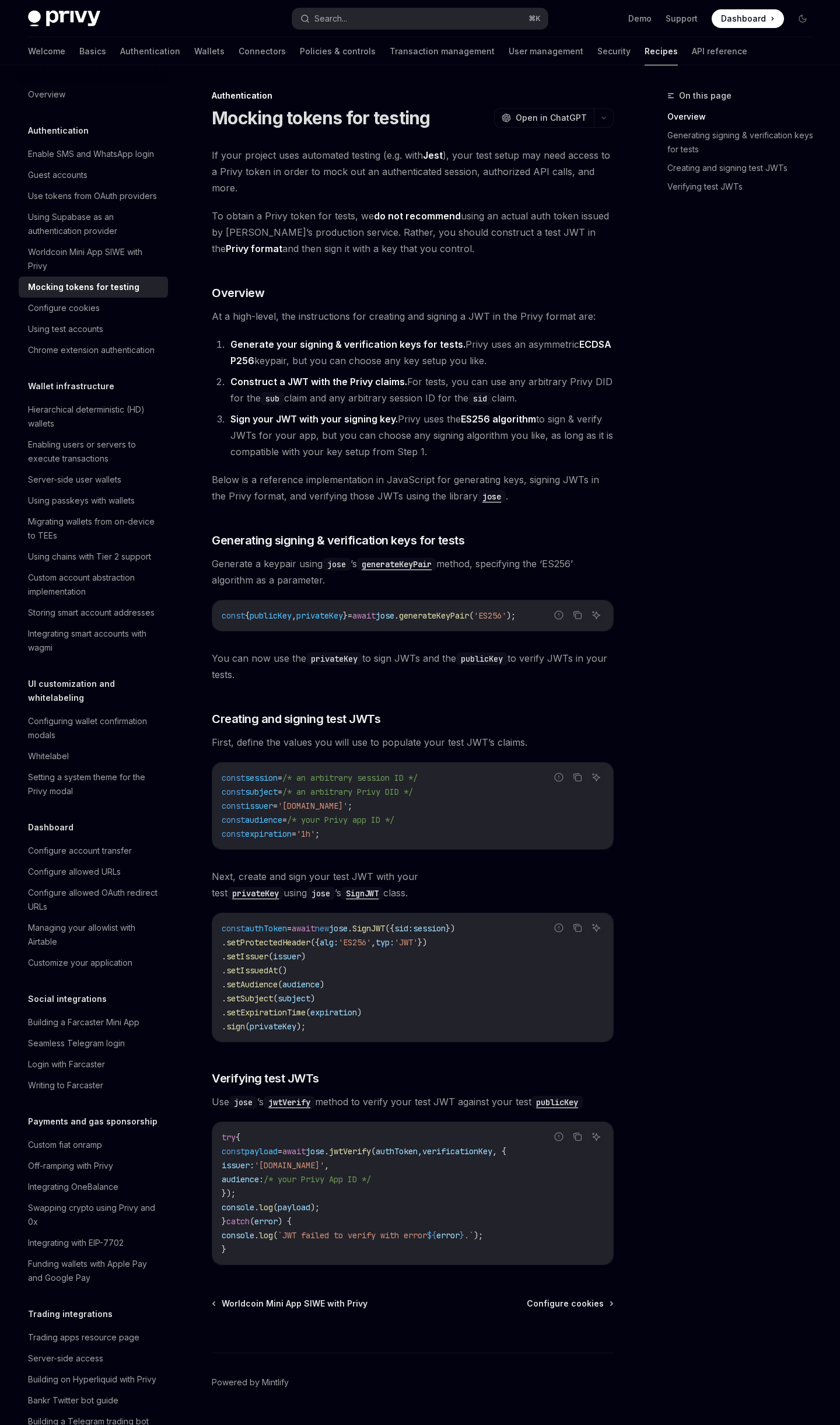
scroll to position [29, 0]
